Goal: Check status

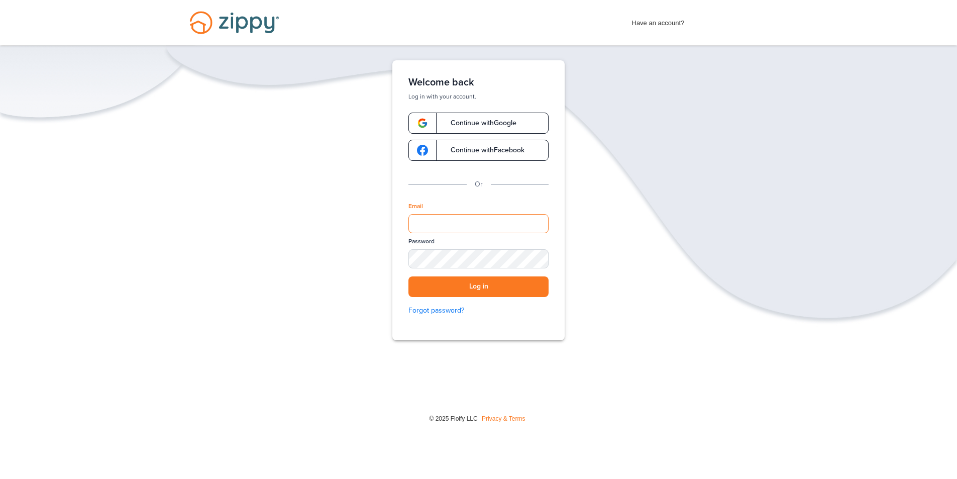
click at [443, 220] on input "Email" at bounding box center [478, 223] width 140 height 19
type input "**********"
click at [534, 261] on div "SHOW" at bounding box center [536, 260] width 22 height 10
click at [406, 250] on div "**********" at bounding box center [478, 200] width 172 height 280
click at [452, 284] on button "Log in" at bounding box center [478, 286] width 140 height 21
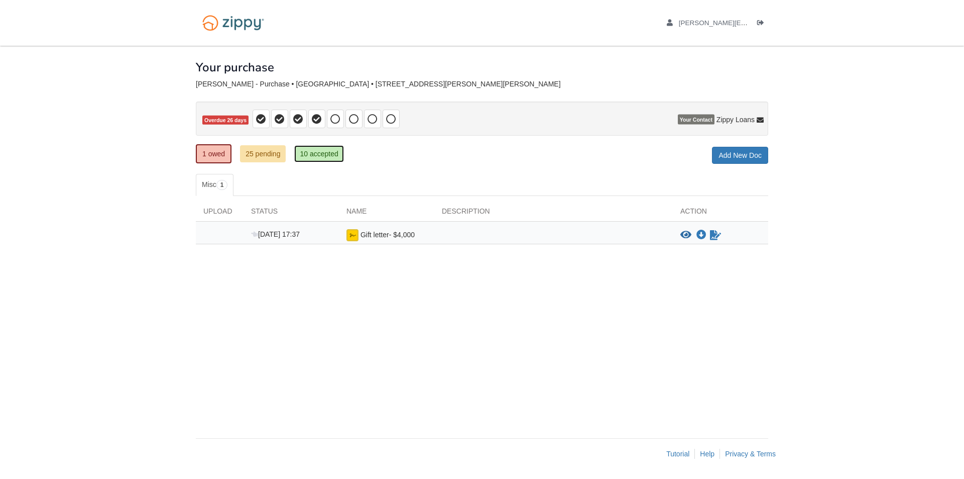
click at [328, 155] on link "10 accepted" at bounding box center [318, 153] width 49 height 17
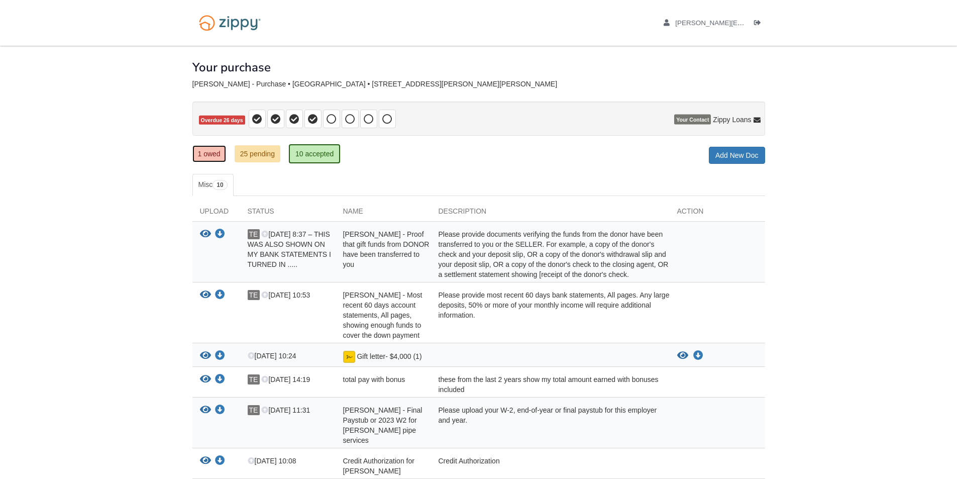
click at [203, 149] on link "1 owed" at bounding box center [209, 153] width 34 height 17
click at [246, 153] on link "25 pending" at bounding box center [258, 153] width 46 height 17
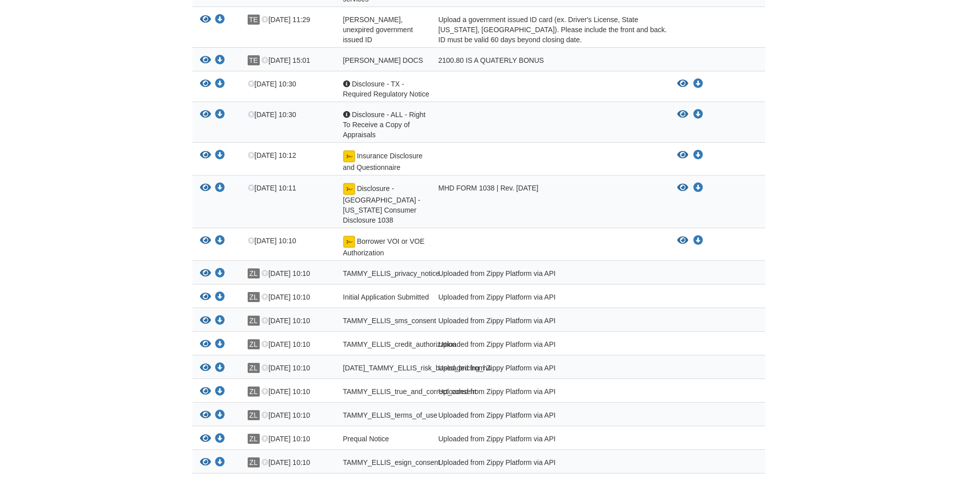
scroll to position [531, 0]
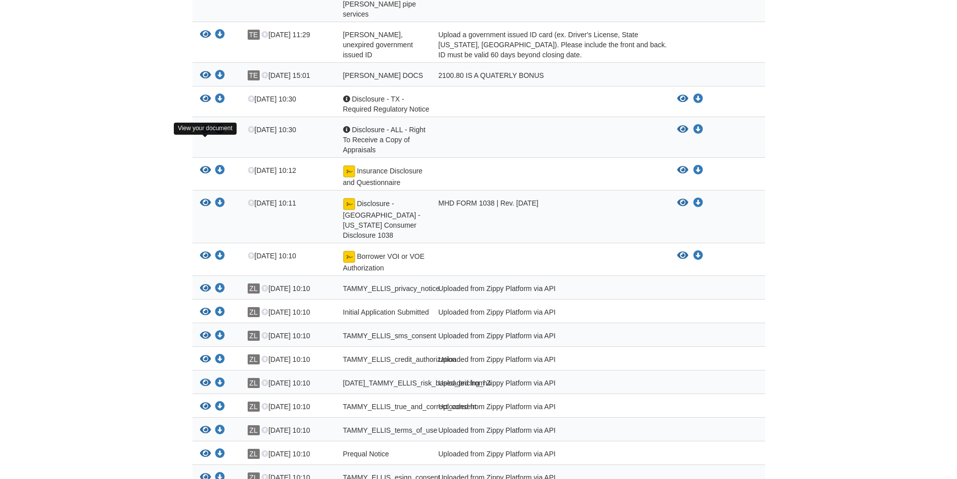
click at [206, 165] on icon "View Insurance Disclosure and Questionnaire" at bounding box center [205, 170] width 11 height 10
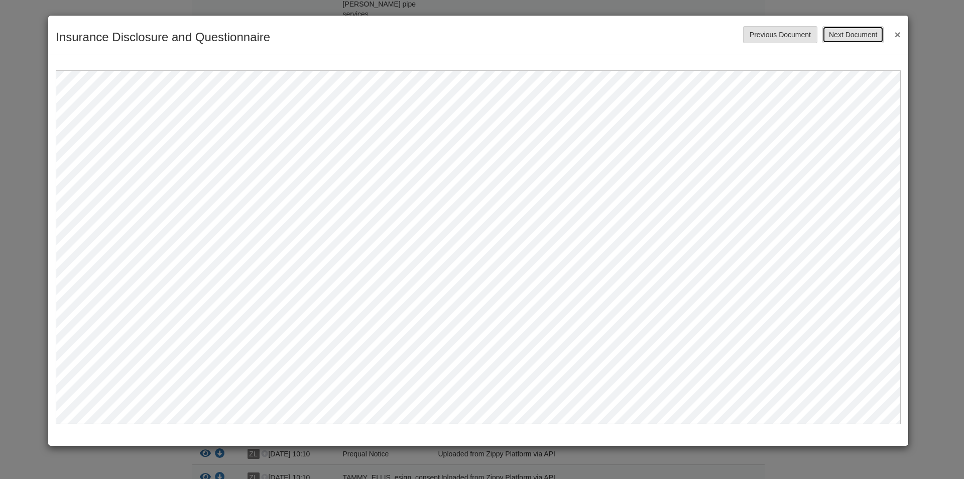
click at [870, 31] on button "Next Document" at bounding box center [853, 34] width 61 height 17
click at [869, 31] on button "Next Document" at bounding box center [853, 34] width 61 height 17
click at [897, 35] on button "×" at bounding box center [895, 34] width 12 height 18
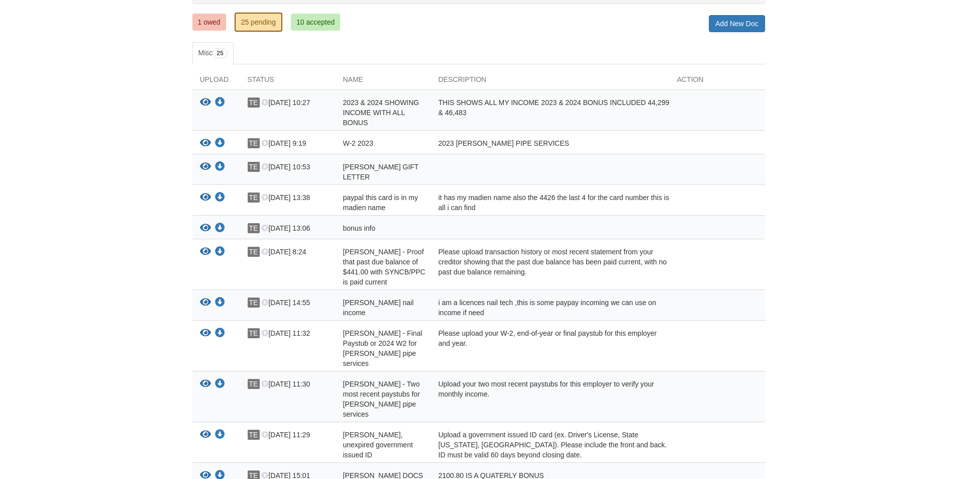
scroll to position [0, 0]
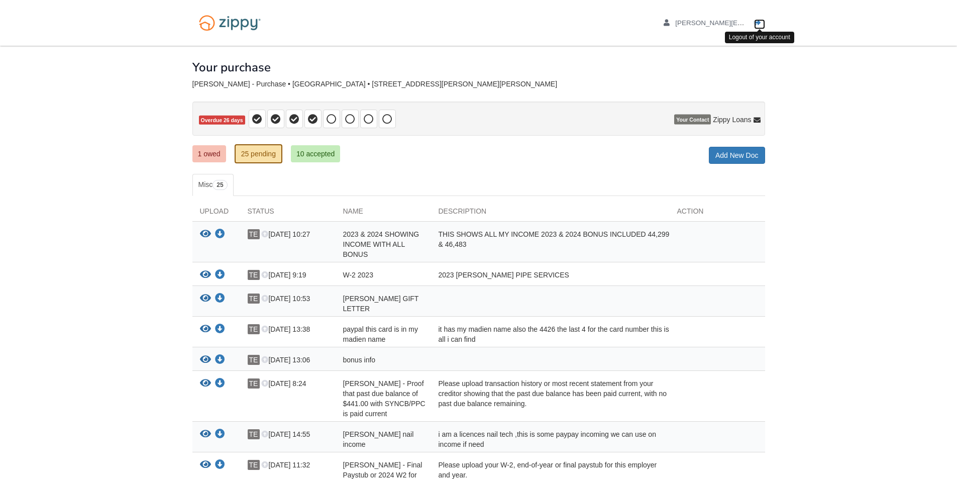
click at [754, 23] on icon "Log out" at bounding box center [757, 23] width 7 height 7
